Goal: Transaction & Acquisition: Purchase product/service

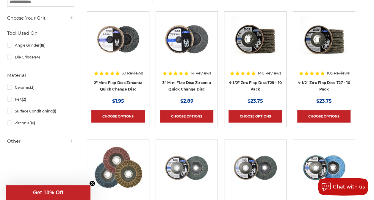
scroll to position [149, 0]
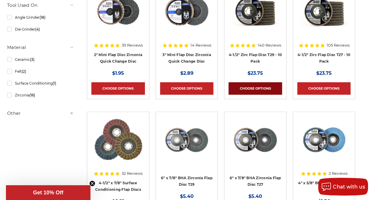
click at [253, 87] on link "Choose Options" at bounding box center [254, 88] width 53 height 12
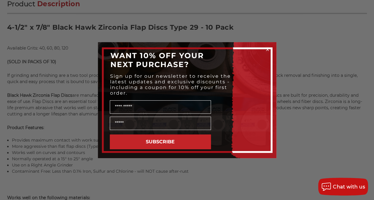
scroll to position [386, 0]
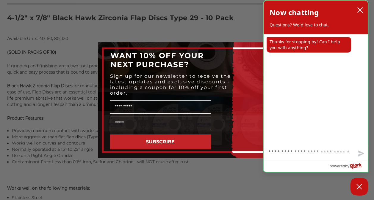
click at [267, 50] on p "Thanks for stopping by! Can I help you with anything?" at bounding box center [308, 44] width 84 height 15
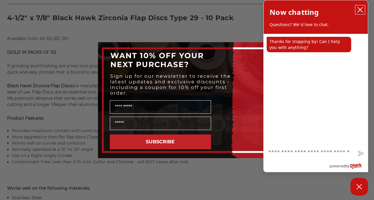
click at [361, 9] on icon "close chatbox" at bounding box center [360, 10] width 6 height 6
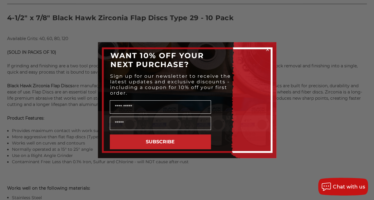
click at [267, 49] on circle "Close dialog" at bounding box center [267, 50] width 6 height 6
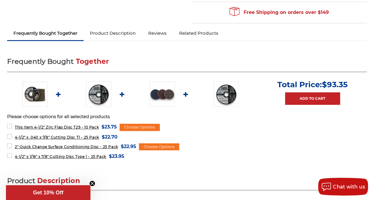
scroll to position [208, 0]
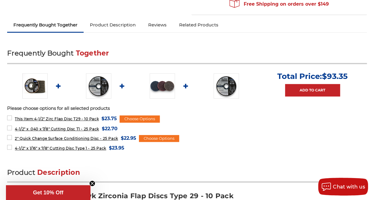
click at [168, 94] on img at bounding box center [161, 85] width 25 height 25
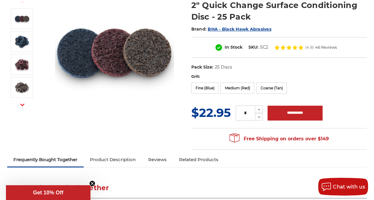
scroll to position [59, 0]
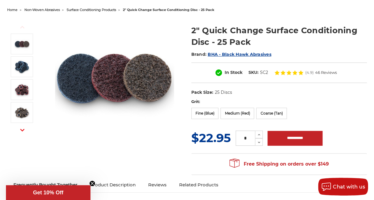
click at [200, 111] on label "Fine (Blue)" at bounding box center [204, 113] width 27 height 11
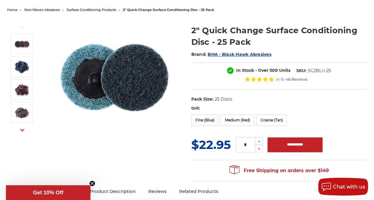
drag, startPoint x: 207, startPoint y: 115, endPoint x: 160, endPoint y: 121, distance: 47.9
click at [160, 121] on img at bounding box center [114, 77] width 119 height 119
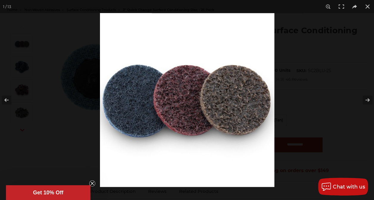
click at [147, 125] on img at bounding box center [187, 100] width 174 height 174
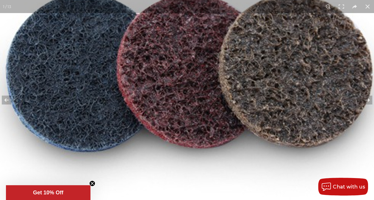
scroll to position [59, 0]
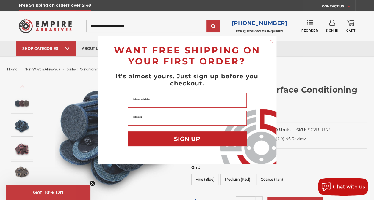
click at [271, 41] on icon "Close dialog" at bounding box center [271, 41] width 2 height 2
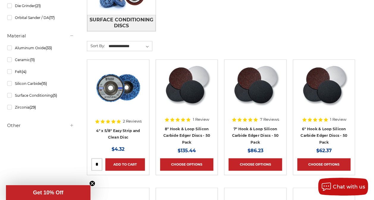
scroll to position [297, 0]
